Goal: Task Accomplishment & Management: Use online tool/utility

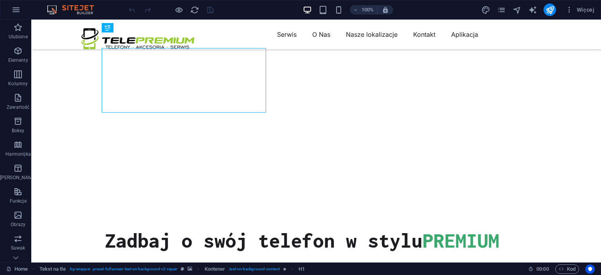
scroll to position [235, 0]
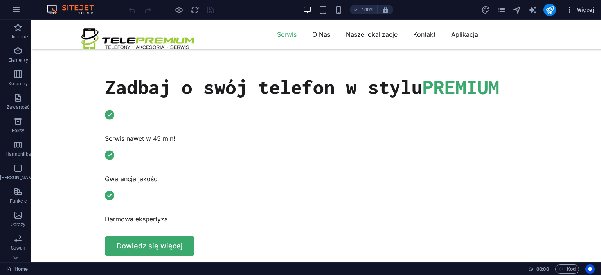
click at [583, 14] on button "Więcej" at bounding box center [580, 10] width 35 height 13
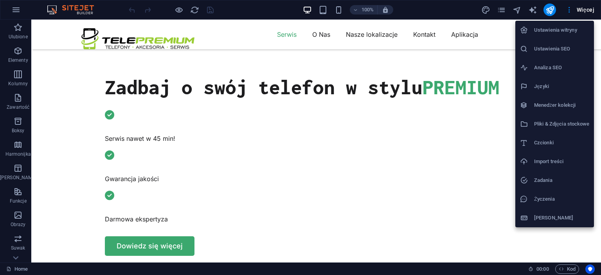
click at [581, 15] on div at bounding box center [300, 137] width 601 height 275
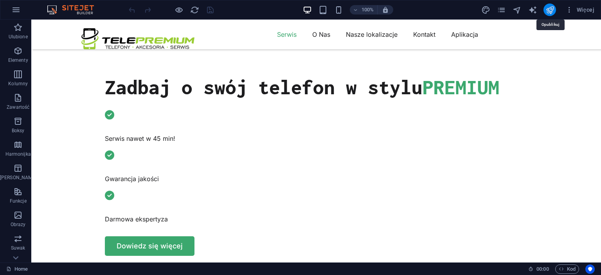
click at [547, 9] on icon "publish" at bounding box center [550, 9] width 9 height 9
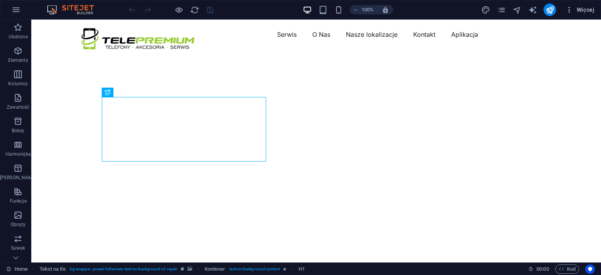
click at [568, 10] on icon "button" at bounding box center [570, 10] width 8 height 8
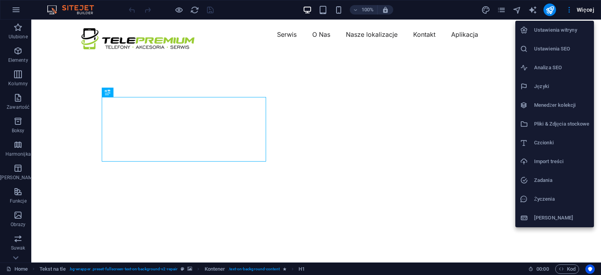
click at [500, 36] on div at bounding box center [300, 137] width 601 height 275
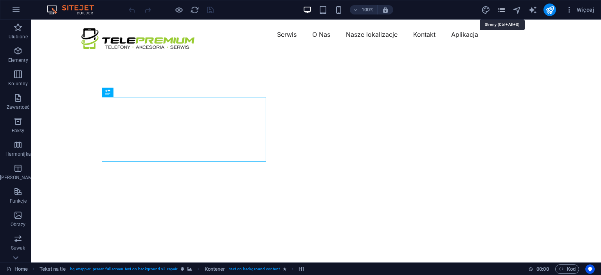
click at [503, 11] on icon "pages" at bounding box center [501, 9] width 9 height 9
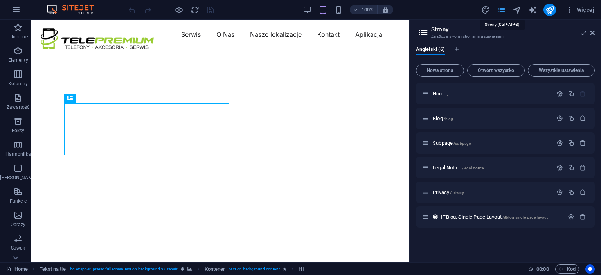
click at [503, 11] on icon "pages" at bounding box center [501, 9] width 9 height 9
click at [590, 33] on icon at bounding box center [592, 33] width 5 height 6
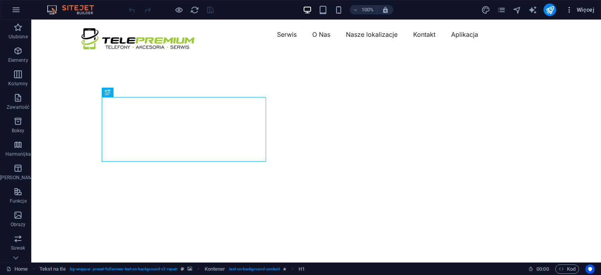
click at [572, 11] on icon "button" at bounding box center [570, 10] width 8 height 8
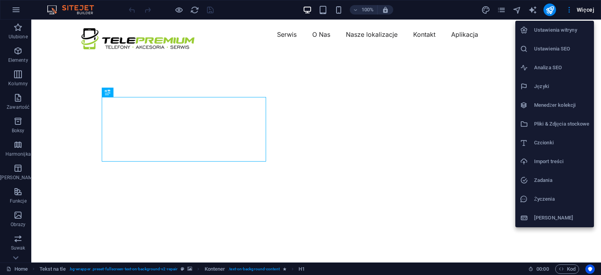
click at [576, 31] on h6 "Ustawienia witryny" at bounding box center [561, 29] width 55 height 9
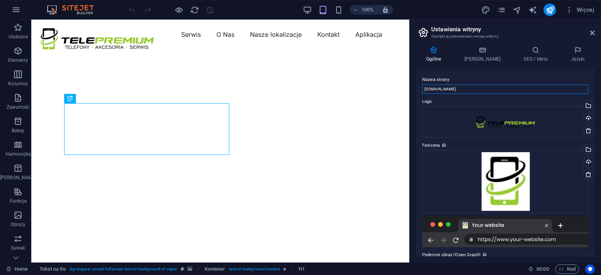
drag, startPoint x: 534, startPoint y: 106, endPoint x: 389, endPoint y: 90, distance: 146.5
click at [499, 81] on label "Nazwa strony" at bounding box center [505, 79] width 166 height 9
click at [499, 85] on input "[DOMAIN_NAME]" at bounding box center [505, 89] width 166 height 9
click at [487, 50] on icon at bounding box center [483, 50] width 56 height 8
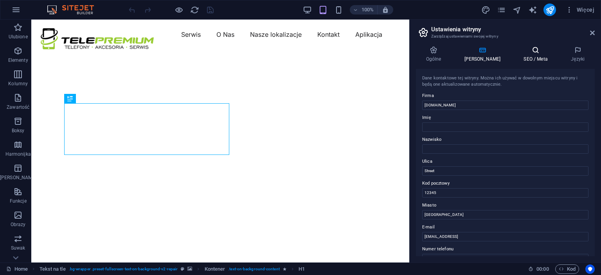
click at [531, 61] on h4 "SEO / Meta" at bounding box center [537, 54] width 47 height 16
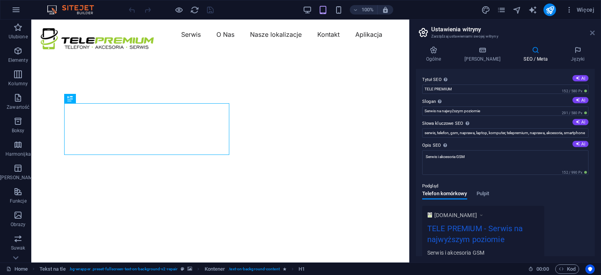
click at [594, 34] on icon at bounding box center [592, 33] width 5 height 6
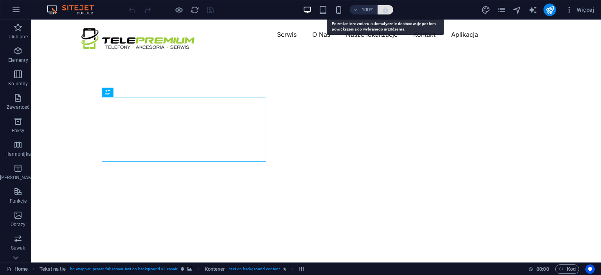
click at [384, 11] on icon "button" at bounding box center [385, 9] width 7 height 7
click at [386, 12] on icon "button" at bounding box center [385, 9] width 7 height 7
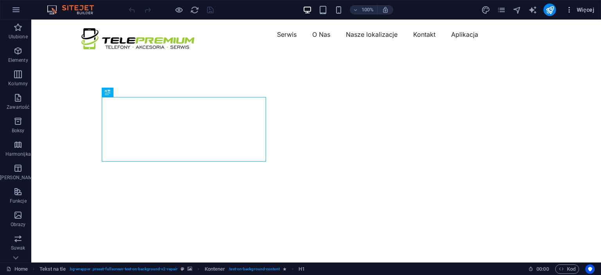
click at [569, 10] on icon "button" at bounding box center [570, 10] width 8 height 8
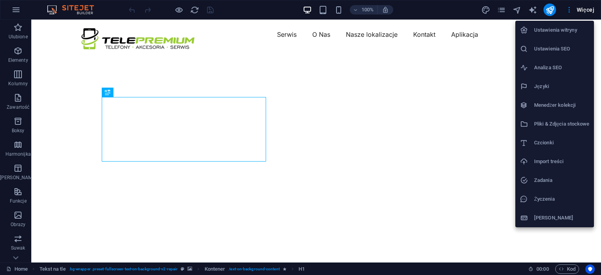
click at [565, 31] on h6 "Ustawienia witryny" at bounding box center [561, 29] width 55 height 9
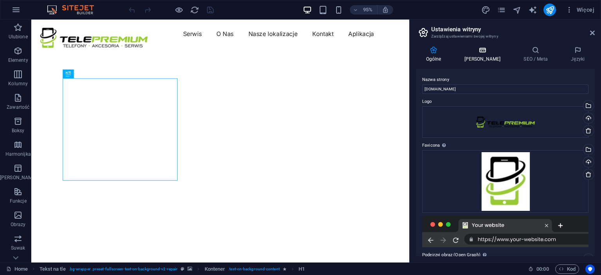
click at [473, 51] on icon at bounding box center [483, 50] width 56 height 8
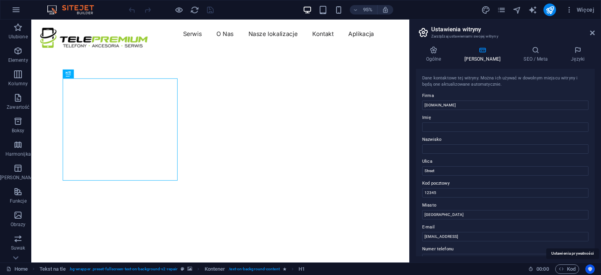
click at [593, 271] on icon "Usercentrics" at bounding box center [590, 269] width 5 height 5
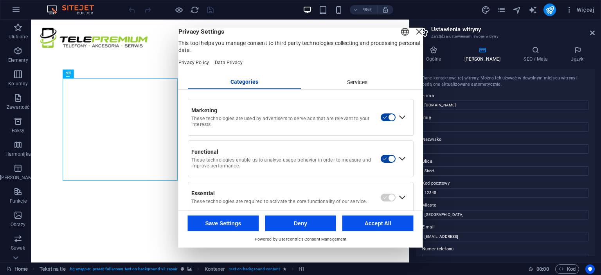
click at [348, 89] on div "Services" at bounding box center [357, 82] width 113 height 13
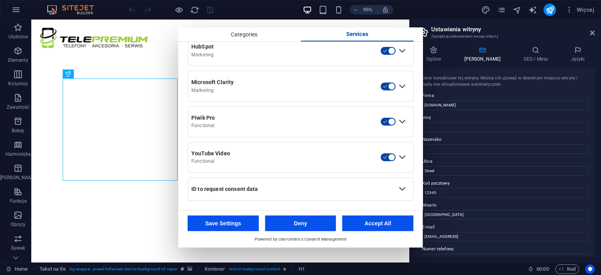
scroll to position [390, 0]
click at [427, 12] on div "95% Więcej" at bounding box center [362, 10] width 471 height 13
click at [291, 226] on button "Deny" at bounding box center [300, 224] width 71 height 16
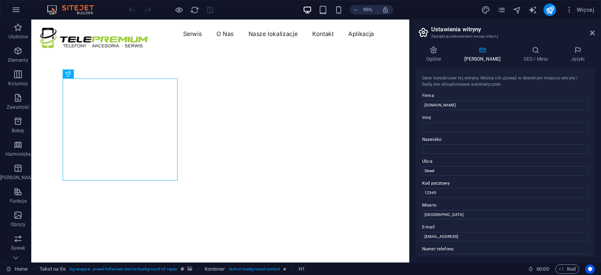
click at [589, 29] on h2 "Ustawienia witryny" at bounding box center [513, 29] width 164 height 7
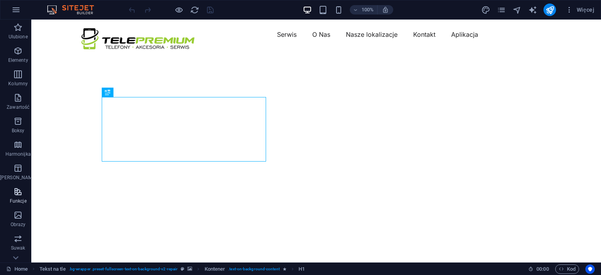
click at [18, 196] on icon "button" at bounding box center [17, 191] width 9 height 9
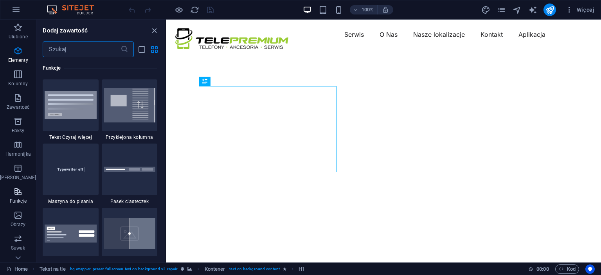
scroll to position [3052, 0]
click at [18, 196] on icon "button" at bounding box center [17, 191] width 9 height 9
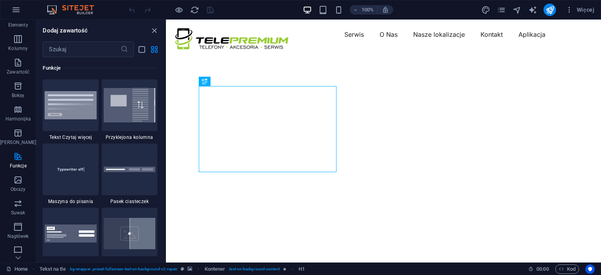
scroll to position [39, 0]
click at [151, 29] on icon "close panel" at bounding box center [154, 30] width 9 height 9
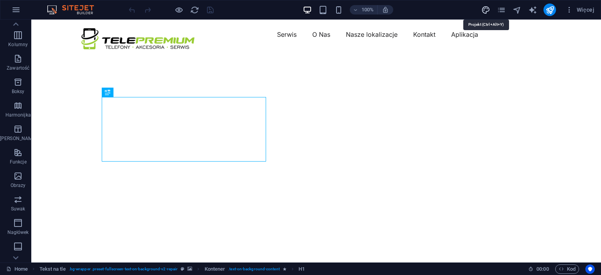
click at [490, 8] on icon "design" at bounding box center [486, 9] width 9 height 9
select select "px"
select select "400"
select select "px"
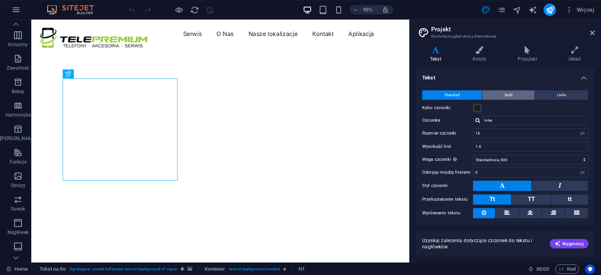
scroll to position [0, 0]
click at [475, 49] on icon at bounding box center [480, 50] width 42 height 8
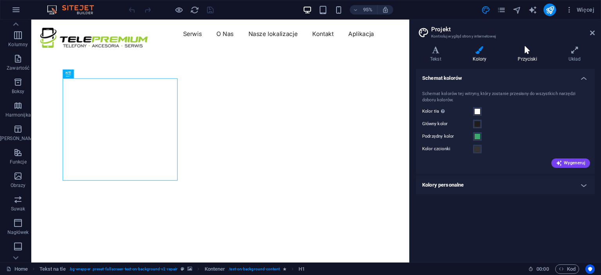
click at [530, 50] on icon at bounding box center [527, 50] width 47 height 8
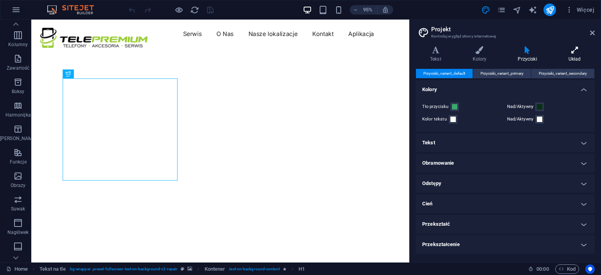
click at [570, 52] on icon at bounding box center [575, 50] width 40 height 8
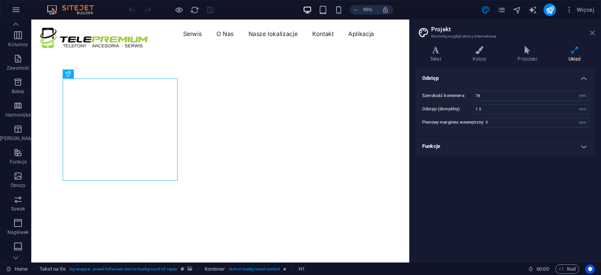
drag, startPoint x: 592, startPoint y: 30, endPoint x: 533, endPoint y: 4, distance: 64.7
click at [592, 30] on icon at bounding box center [592, 33] width 5 height 6
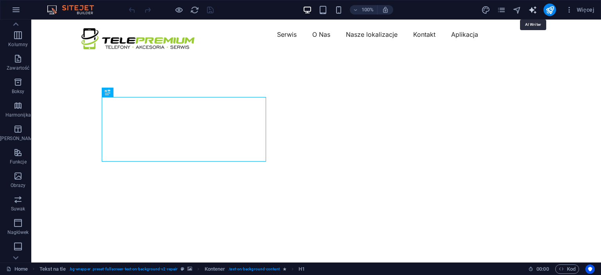
click at [532, 9] on icon "text_generator" at bounding box center [533, 9] width 9 height 9
select select "English"
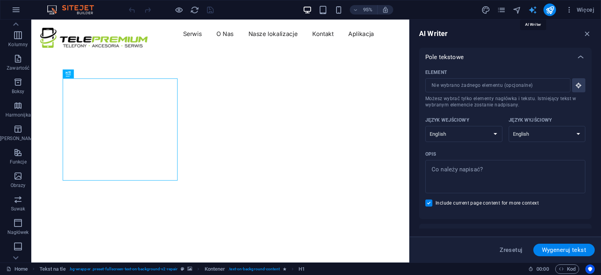
click at [532, 9] on icon "text_generator" at bounding box center [533, 9] width 9 height 9
click at [585, 34] on icon "button" at bounding box center [587, 33] width 9 height 9
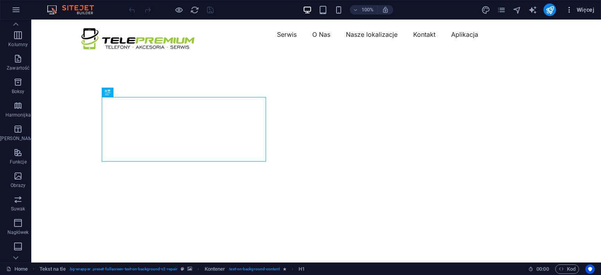
click at [576, 13] on span "Więcej" at bounding box center [580, 10] width 29 height 8
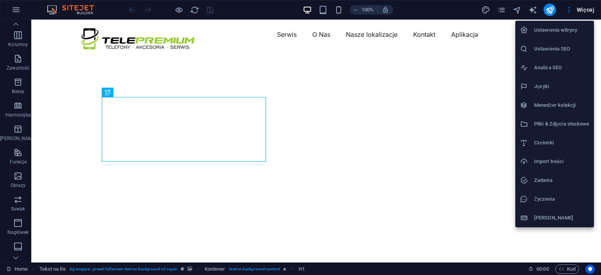
click at [579, 127] on h6 "Pliki & Zdjęcia stockowe" at bounding box center [561, 123] width 55 height 9
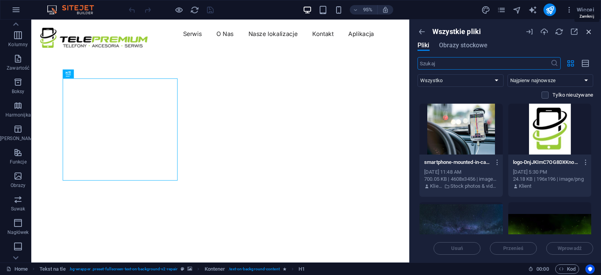
click at [586, 31] on icon "button" at bounding box center [589, 31] width 9 height 9
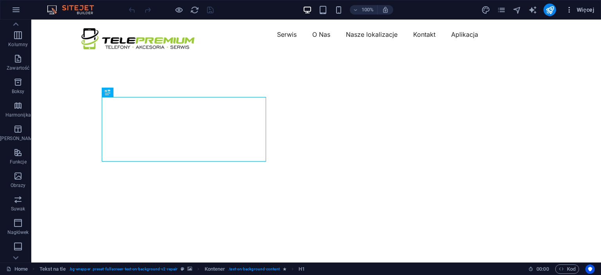
click at [581, 9] on span "Więcej" at bounding box center [580, 10] width 29 height 8
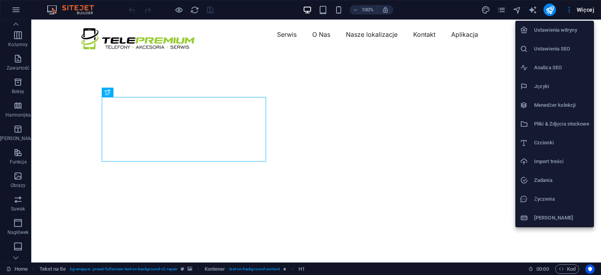
click at [564, 177] on h6 "Zadania" at bounding box center [561, 180] width 55 height 9
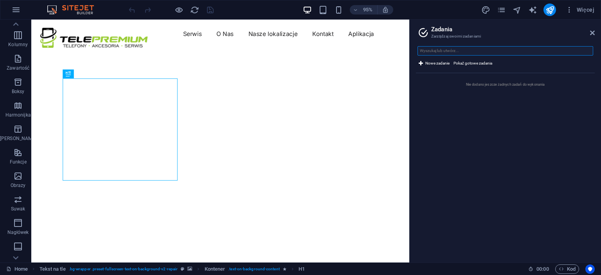
click at [472, 51] on input "text" at bounding box center [506, 50] width 176 height 9
click at [591, 31] on icon at bounding box center [592, 33] width 5 height 6
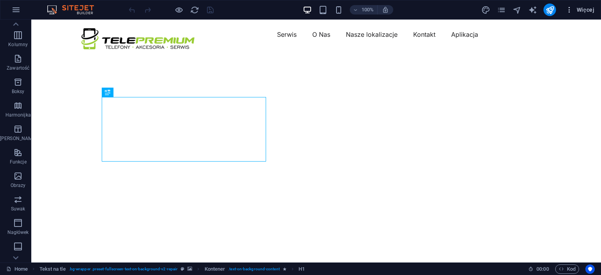
click at [586, 12] on span "Więcej" at bounding box center [580, 10] width 29 height 8
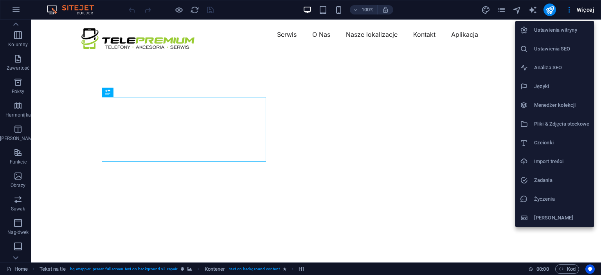
click at [568, 69] on h6 "Analiza SEO" at bounding box center [561, 67] width 55 height 9
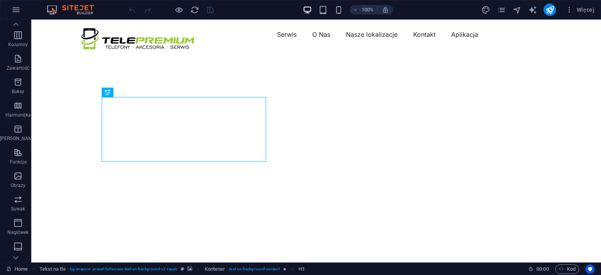
select select "[DOMAIN_NAME]"
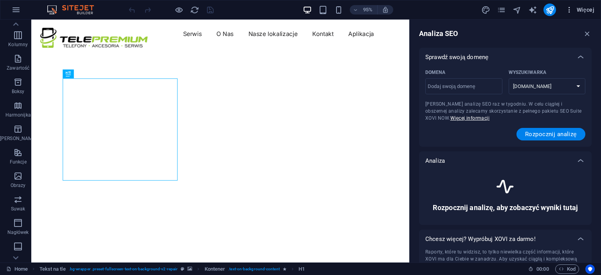
click at [579, 11] on span "Więcej" at bounding box center [580, 10] width 29 height 8
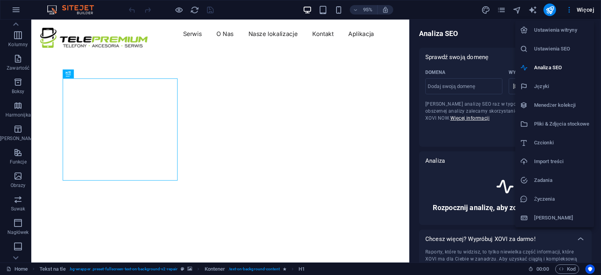
click at [564, 50] on h6 "Ustawienia SEO" at bounding box center [561, 48] width 55 height 9
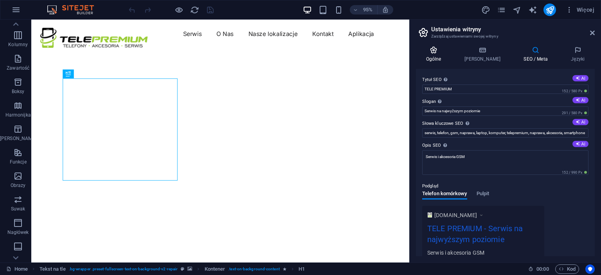
click at [432, 53] on icon at bounding box center [433, 50] width 35 height 8
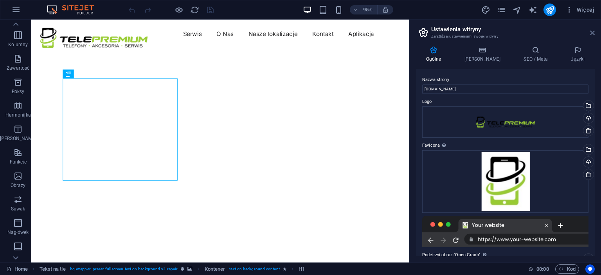
click at [590, 31] on header "Ustawienia witryny Zarządzaj ustawieniami swojej witryny" at bounding box center [506, 30] width 177 height 20
click at [590, 32] on icon at bounding box center [592, 33] width 5 height 6
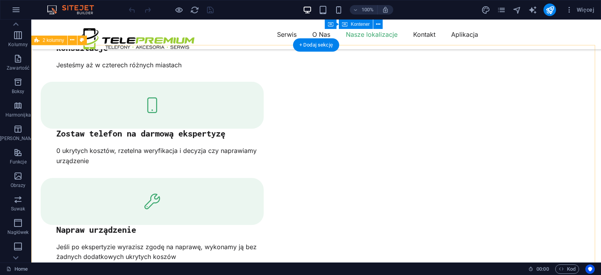
scroll to position [1370, 0]
